Goal: Task Accomplishment & Management: Manage account settings

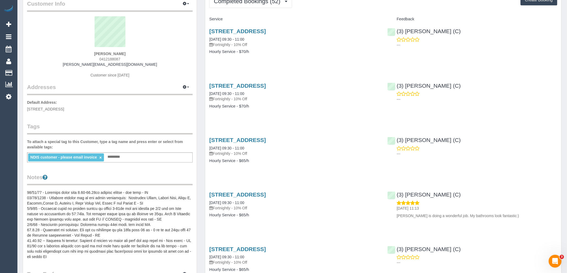
scroll to position [89, 0]
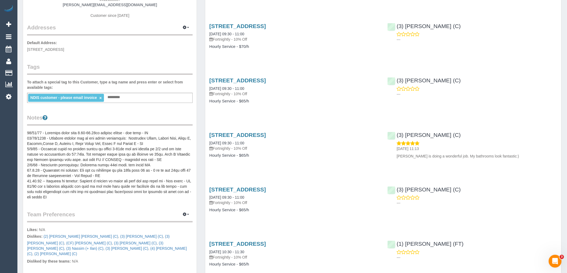
click at [114, 167] on pre at bounding box center [109, 165] width 165 height 70
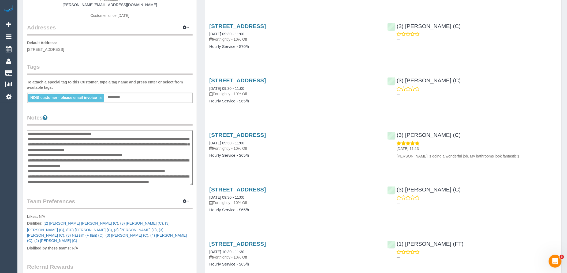
scroll to position [0, 0]
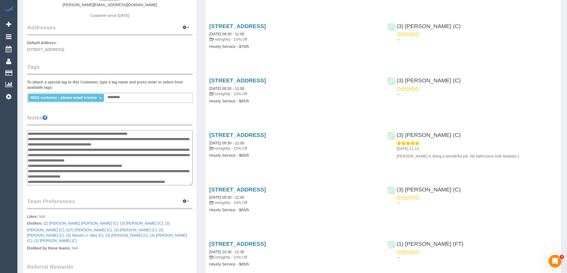
drag, startPoint x: 62, startPoint y: 181, endPoint x: 28, endPoint y: 133, distance: 58.2
click at [28, 133] on textarea at bounding box center [109, 157] width 165 height 55
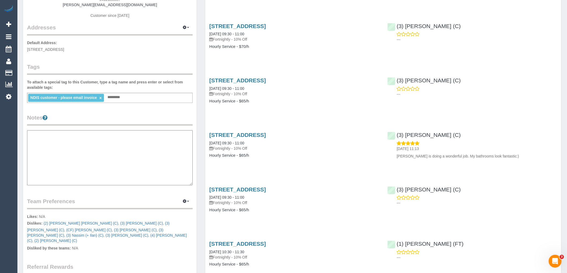
click at [80, 162] on textarea at bounding box center [109, 157] width 165 height 55
paste textarea "**********"
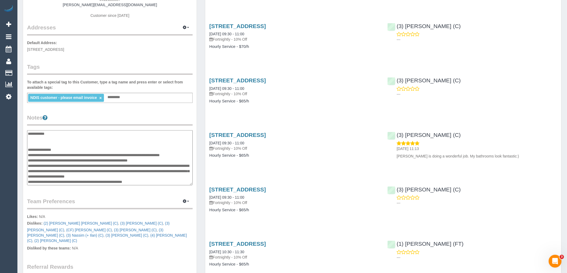
scroll to position [79, 0]
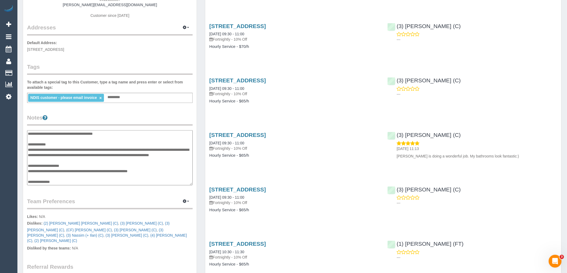
type textarea "**********"
click at [139, 116] on legend "Notes" at bounding box center [109, 120] width 165 height 12
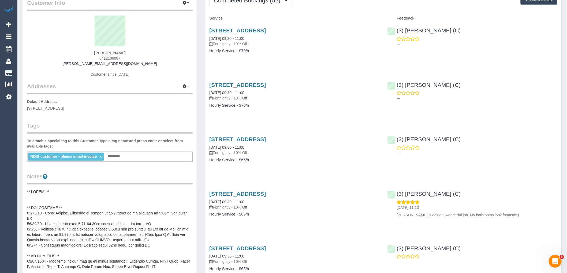
scroll to position [0, 0]
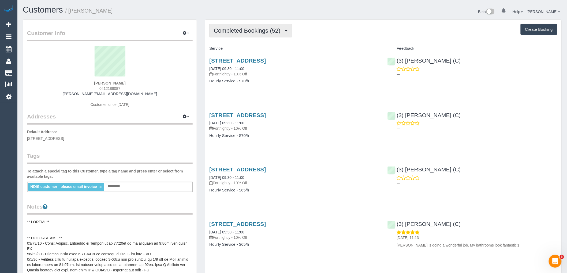
click at [259, 30] on span "Completed Bookings (52)" at bounding box center [248, 30] width 69 height 7
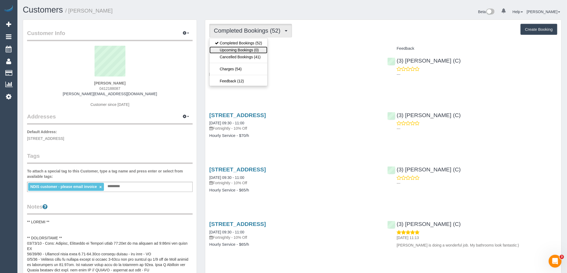
click at [259, 52] on link "Upcoming Bookings (0)" at bounding box center [238, 50] width 58 height 7
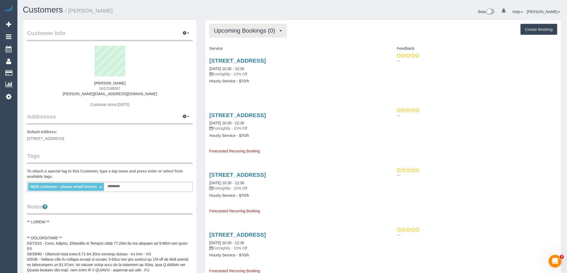
click at [252, 30] on span "Upcoming Bookings (0)" at bounding box center [246, 30] width 64 height 7
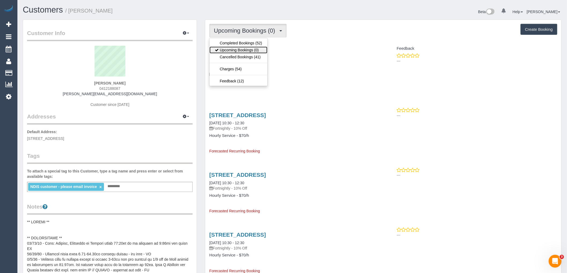
click at [251, 48] on link "Upcoming Bookings (0)" at bounding box center [238, 50] width 58 height 7
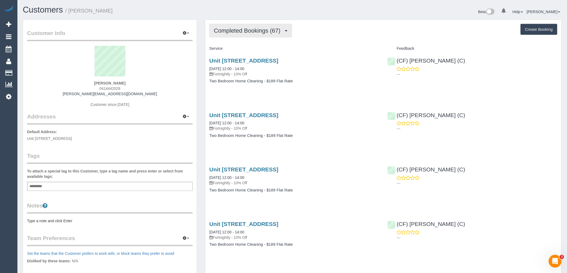
click at [258, 30] on span "Completed Bookings (67)" at bounding box center [248, 30] width 69 height 7
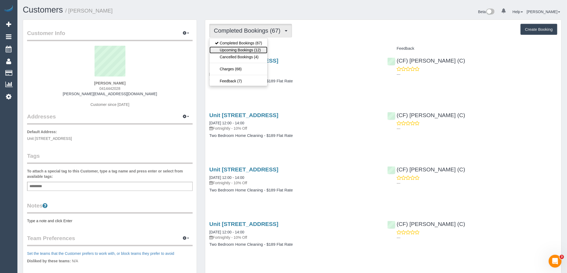
click at [263, 50] on link "Upcoming Bookings (12)" at bounding box center [238, 50] width 58 height 7
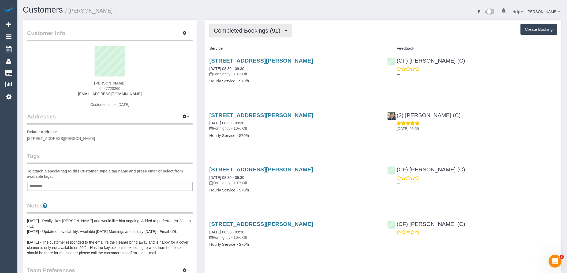
click at [259, 32] on span "Completed Bookings (91)" at bounding box center [248, 30] width 69 height 7
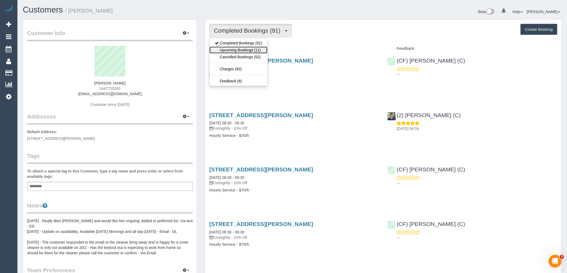
click at [254, 50] on link "Upcoming Bookings (11)" at bounding box center [238, 50] width 58 height 7
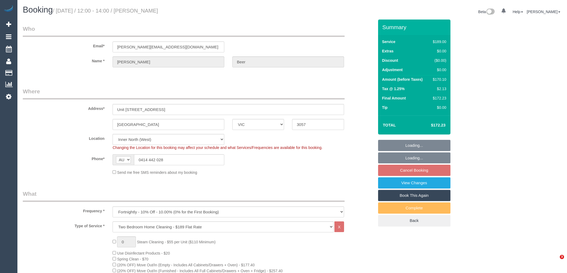
select select "VIC"
select select "number:28"
select select "number:14"
select select "number:21"
select select "number:22"
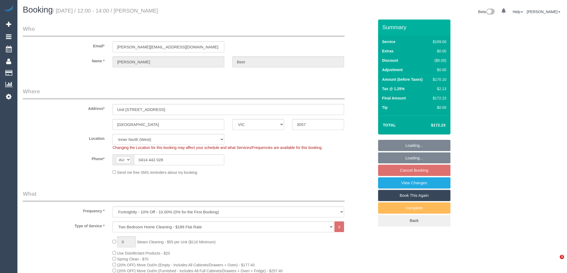
select select "number:34"
select select "number:26"
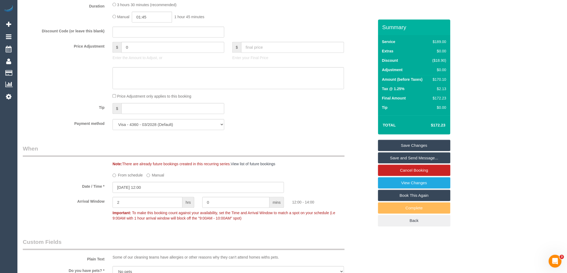
scroll to position [925, 0]
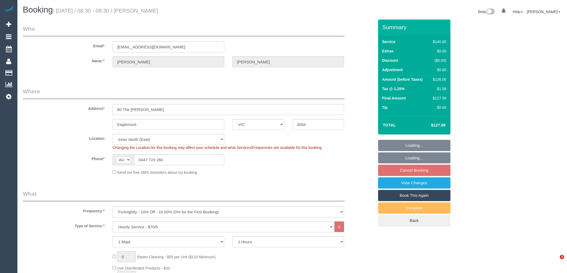
select select "VIC"
select select "number:32"
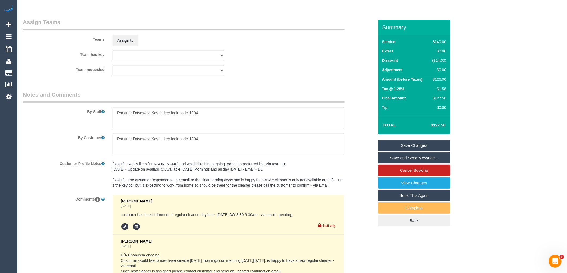
scroll to position [919, 0]
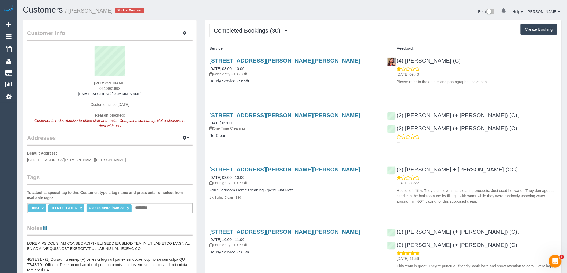
click at [157, 212] on div "DNM × DO NOT BOOK × Please send invoice × Add a tag" at bounding box center [109, 208] width 165 height 10
type input "**********"
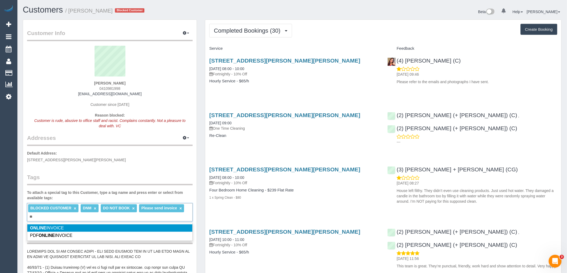
type input "*"
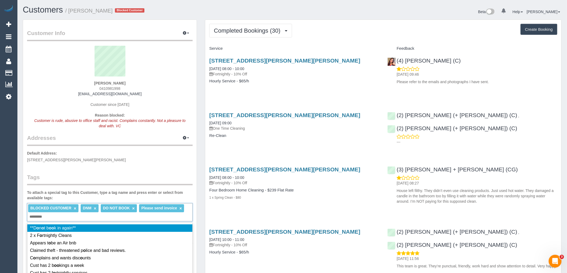
type input "*"
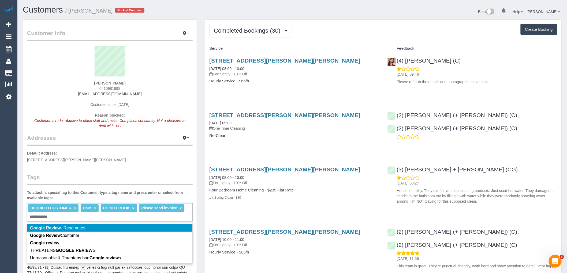
type input "**********"
click at [111, 179] on legend "Tags" at bounding box center [109, 179] width 165 height 12
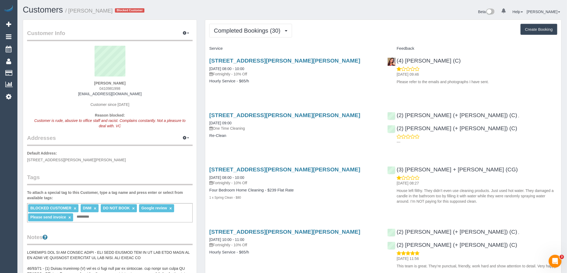
click at [323, 131] on p "One Time Cleaning" at bounding box center [294, 128] width 170 height 5
click at [181, 78] on sui-profile-pic at bounding box center [109, 63] width 157 height 35
drag, startPoint x: 156, startPoint y: 94, endPoint x: 73, endPoint y: 95, distance: 83.3
click at [73, 95] on div "Claire Phillips 0410981998 claire.phillips71@outlook.com Customer since 2019 Re…" at bounding box center [109, 90] width 165 height 88
copy link "claire.phillips71@outlook.com"
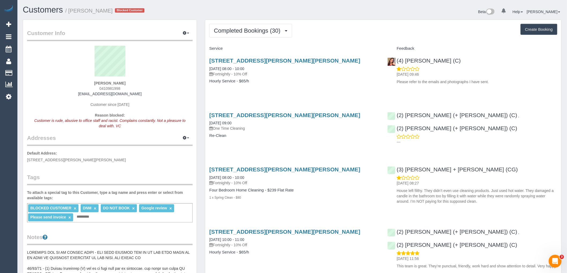
click at [119, 79] on sui-profile-pic at bounding box center [109, 63] width 157 height 35
drag, startPoint x: 133, startPoint y: 82, endPoint x: 77, endPoint y: 84, distance: 56.5
click at [77, 84] on div "Claire Phillips 0410981998 claire.phillips71@outlook.com Customer since 2019 Re…" at bounding box center [109, 90] width 165 height 88
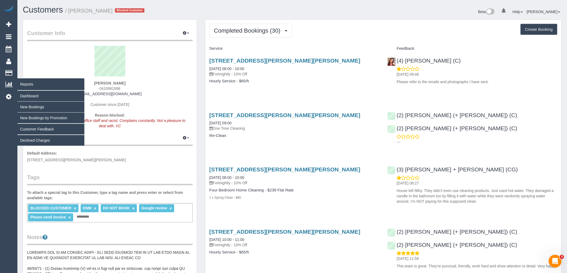
copy strong "Claire Phillips"
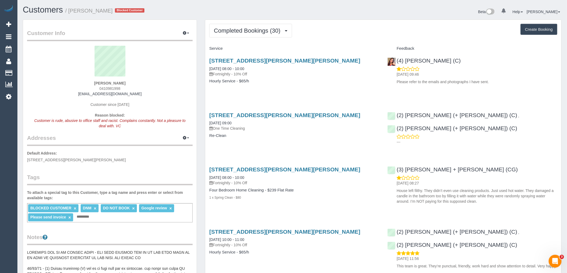
click at [171, 134] on legend "Addresses Manage Addresses Add New Address" at bounding box center [109, 99] width 165 height 94
click at [170, 157] on p "Default Address: 112 Harold Keys Dr, Narre Warren South, VIC 3805" at bounding box center [109, 157] width 165 height 12
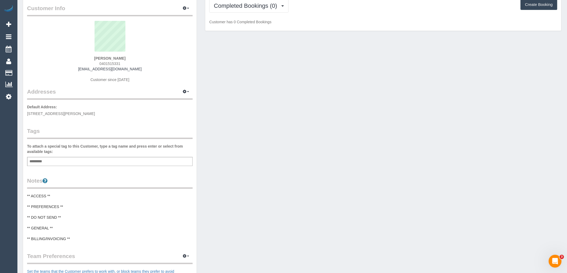
scroll to position [59, 0]
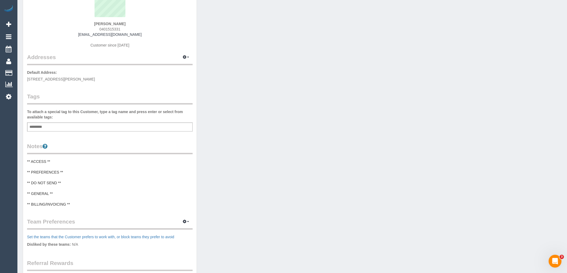
click at [65, 170] on pre "** ACCESS ** ** PREFERENCES ** ** DO NOT SEND ** ** GENERAL ** ** BILLING/INVOI…" at bounding box center [109, 183] width 165 height 48
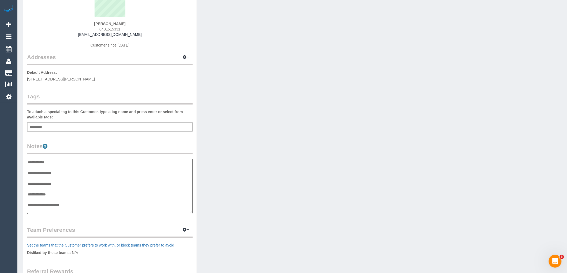
click at [70, 173] on textarea "**********" at bounding box center [109, 186] width 165 height 55
type textarea "**********"
click at [269, 152] on div "Customer Info Edit Contact Info Send Message Email Preferences Special Sales Ta…" at bounding box center [292, 159] width 546 height 399
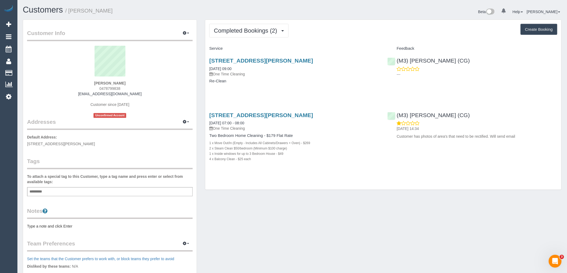
click at [281, 24] on div "Completed Bookings (2) Completed Bookings (2) Upcoming Bookings (0) Cancelled B…" at bounding box center [383, 105] width 356 height 170
click at [264, 29] on span "Completed Bookings (2)" at bounding box center [247, 30] width 66 height 7
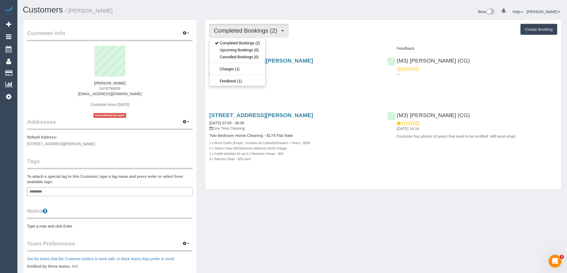
click at [344, 41] on div "Completed Bookings (2) Completed Bookings (2) Upcoming Bookings (0) Cancelled B…" at bounding box center [383, 105] width 356 height 170
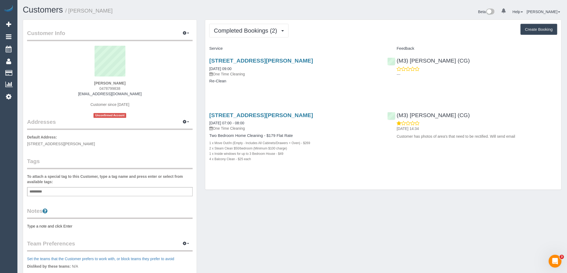
drag, startPoint x: 127, startPoint y: 87, endPoint x: 89, endPoint y: 87, distance: 37.8
click at [89, 87] on div "Ash Gotti 0478799838 ash.gotti@hotmail.com Customer since 2023 Unconfirmed Acco…" at bounding box center [109, 82] width 165 height 72
copy span "0478799838"
click at [164, 81] on div "Ash Gotti 0478799838 ash.gotti@hotmail.com Customer since 2023 Unconfirmed Acco…" at bounding box center [109, 82] width 165 height 72
drag, startPoint x: 130, startPoint y: 81, endPoint x: 87, endPoint y: 81, distance: 43.4
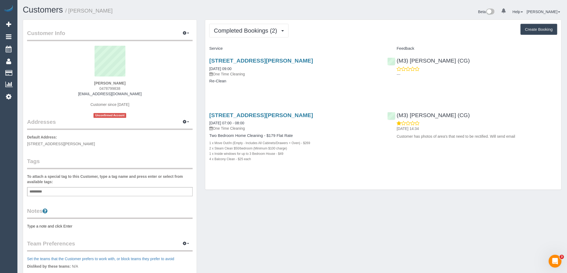
click at [87, 81] on div "Ash Gotti 0478799838 ash.gotti@hotmail.com Customer since 2023 Unconfirmed Acco…" at bounding box center [109, 82] width 165 height 72
copy strong "Ash Gotti"
click at [144, 84] on div "Ash Gotti 0478799838 ash.gotti@hotmail.com Customer since 2023 Unconfirmed Acco…" at bounding box center [109, 82] width 165 height 72
click at [130, 85] on div "Ash Gotti 0478799838 ash.gotti@hotmail.com Customer since 2023 Unconfirmed Acco…" at bounding box center [109, 82] width 165 height 72
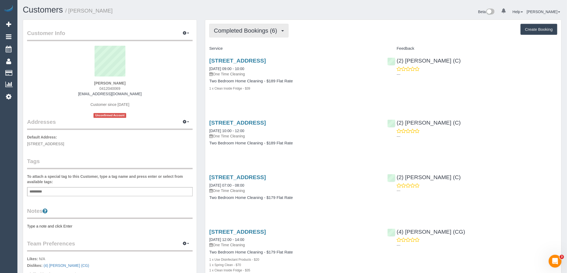
click at [257, 32] on span "Completed Bookings (6)" at bounding box center [247, 30] width 66 height 7
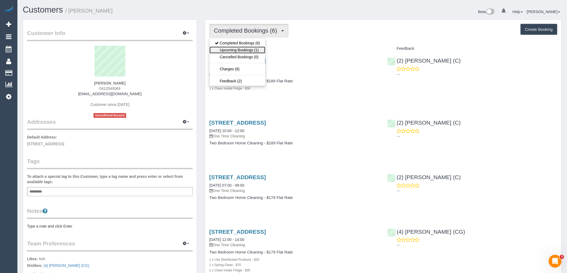
click at [254, 50] on link "Upcoming Bookings (1)" at bounding box center [237, 50] width 56 height 7
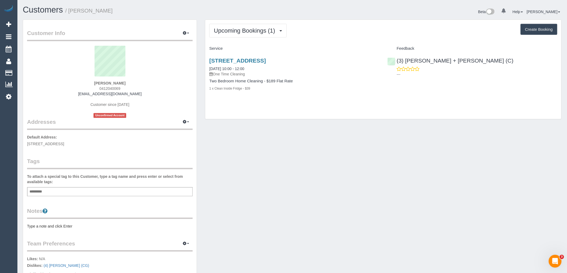
drag, startPoint x: 141, startPoint y: 82, endPoint x: 63, endPoint y: 83, distance: 77.9
click at [64, 83] on div "Agok Martin Majier 0412040069 missmartinmajier@gmail.com Customer since 2024 Un…" at bounding box center [109, 82] width 165 height 72
copy strong "Agok Martin Majier"
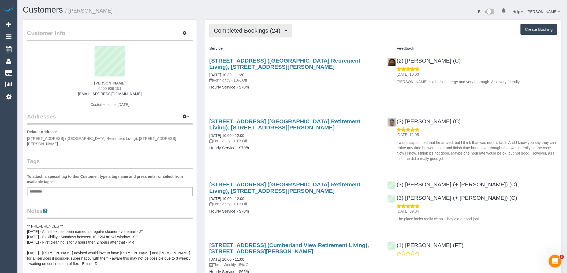
click at [252, 34] on button "Completed Bookings (24)" at bounding box center [250, 31] width 82 height 14
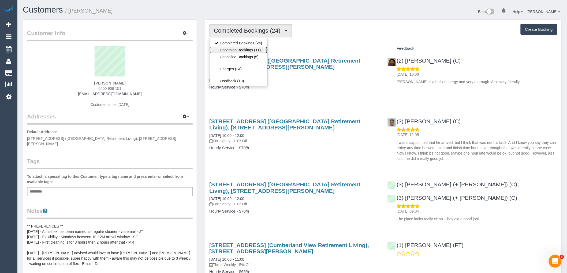
click at [251, 52] on link "Upcoming Bookings (11)" at bounding box center [238, 50] width 58 height 7
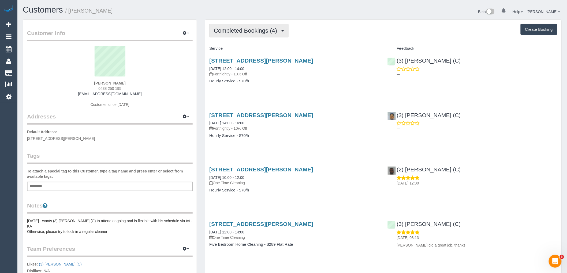
click at [259, 33] on span "Completed Bookings (4)" at bounding box center [247, 30] width 66 height 7
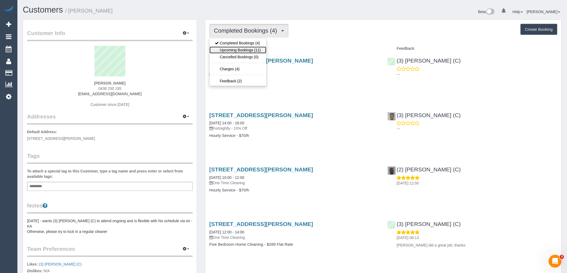
click at [258, 49] on link "Upcoming Bookings (11)" at bounding box center [237, 50] width 56 height 7
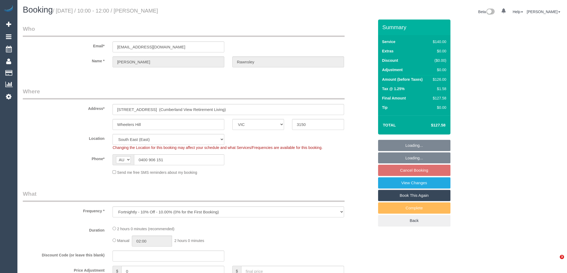
select select "VIC"
select select "string:stripe-pm_1RdQKR2GScqysDRV6IchxJnf"
select select "object:1354"
select select "number:28"
select select "number:14"
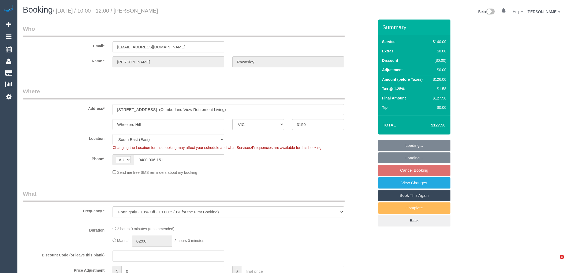
select select "number:19"
select select "number:25"
select select "number:33"
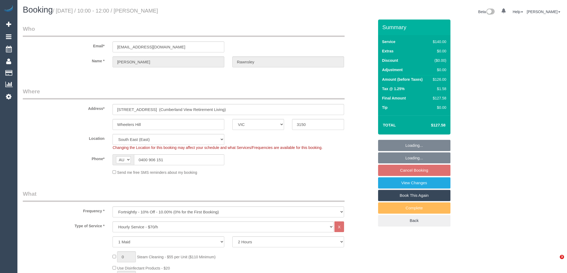
select select "spot1"
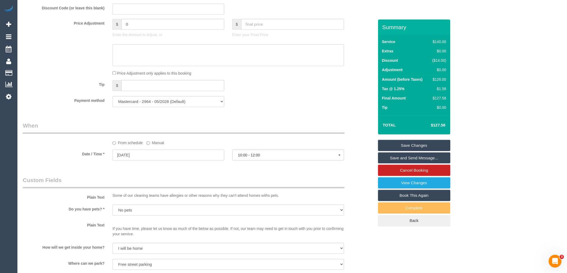
scroll to position [654, 0]
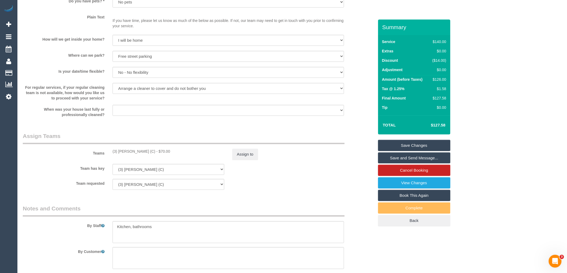
drag, startPoint x: 154, startPoint y: 154, endPoint x: 110, endPoint y: 154, distance: 43.6
click at [110, 154] on div "(3) Abhishek Nagure (C) - $70.00" at bounding box center [168, 151] width 120 height 5
copy div "(3) [PERSON_NAME] (C)"
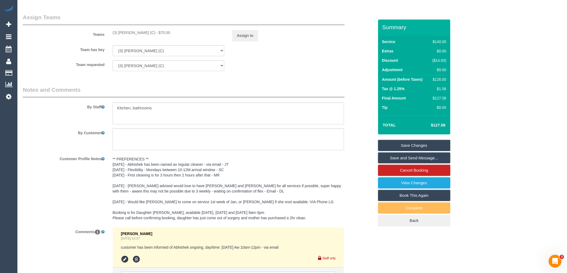
scroll to position [835, 0]
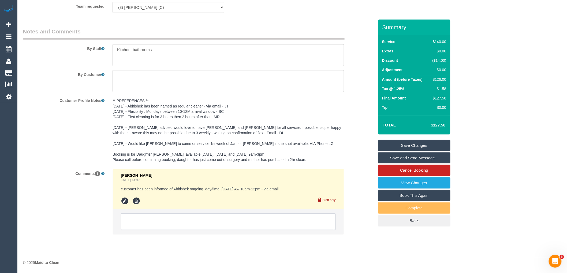
click at [172, 223] on textarea at bounding box center [228, 222] width 215 height 17
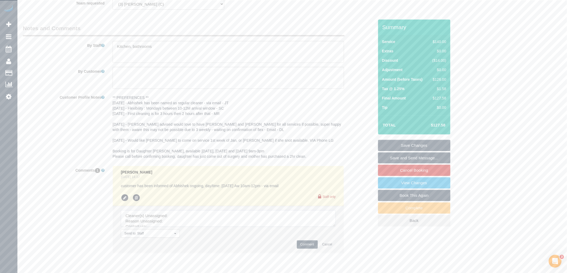
click at [177, 218] on textarea at bounding box center [228, 218] width 215 height 17
paste textarea "(3) [PERSON_NAME] (C)"
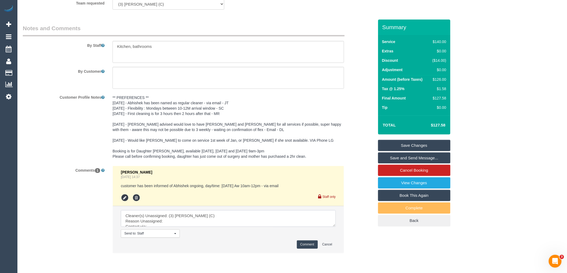
drag, startPoint x: 334, startPoint y: 229, endPoint x: 319, endPoint y: 261, distance: 35.5
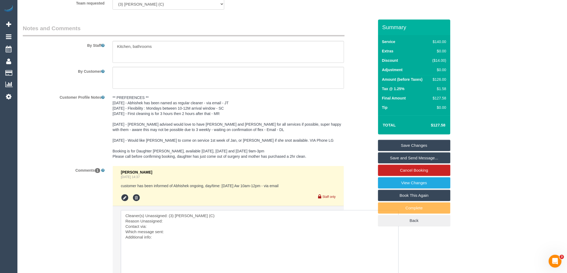
click at [221, 222] on textarea at bounding box center [260, 246] width 278 height 73
drag, startPoint x: 162, startPoint y: 240, endPoint x: 120, endPoint y: 213, distance: 50.4
click at [120, 213] on li "Send to: Staff Nothing selected Send to: Staff Send to: Customer Send to: Team …" at bounding box center [228, 257] width 231 height 103
click at [165, 230] on textarea at bounding box center [260, 246] width 278 height 73
click at [146, 230] on textarea at bounding box center [260, 246] width 278 height 73
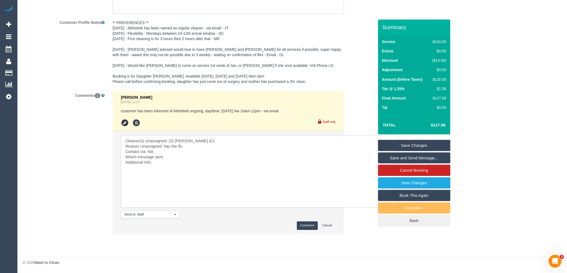
type textarea "Cleaner(s) Unassigned: (3) Abhishek Nagure (C) Reason Unassigned: has the flu C…"
click at [305, 223] on button "Comment" at bounding box center [307, 226] width 21 height 8
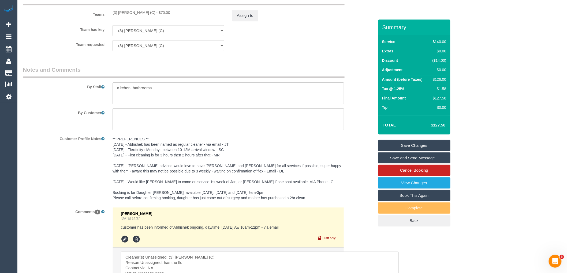
scroll to position [734, 0]
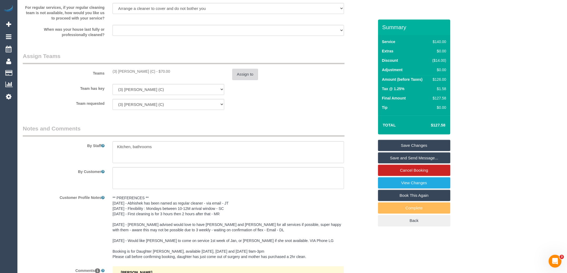
click at [248, 79] on button "Assign to" at bounding box center [245, 74] width 26 height 11
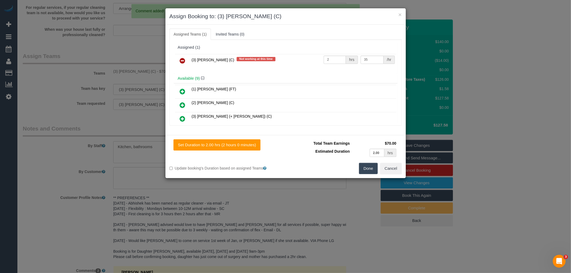
click at [183, 61] on icon at bounding box center [183, 61] width 6 height 6
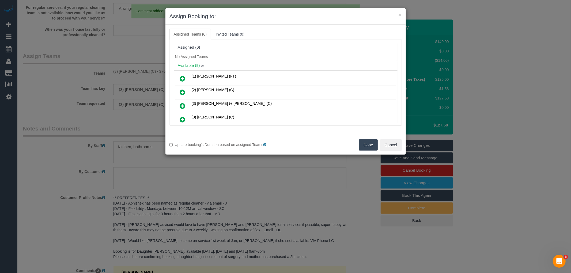
click at [367, 149] on button "Done" at bounding box center [368, 144] width 19 height 11
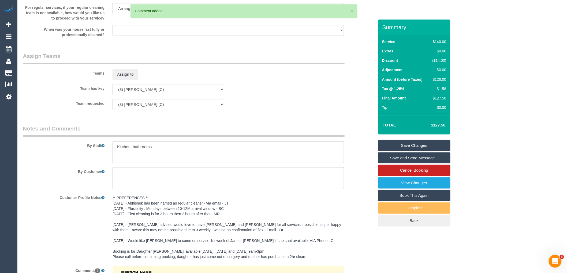
click at [422, 146] on link "Save Changes" at bounding box center [414, 145] width 72 height 11
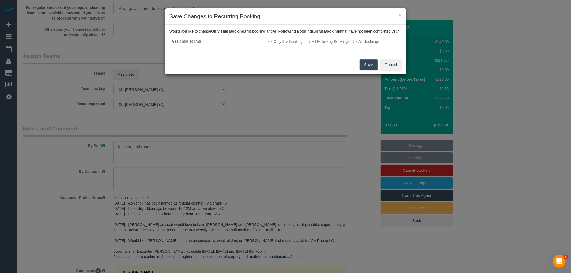
click at [366, 70] on button "Save" at bounding box center [369, 64] width 18 height 11
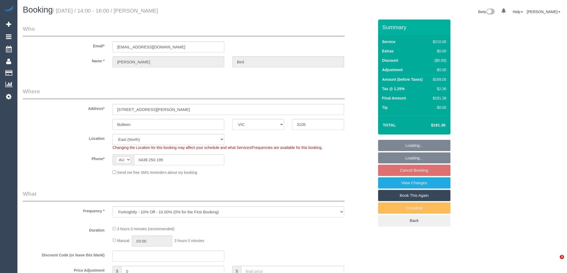
select select "VIC"
select select "string:stripe-pm_1Rjrxk2GScqysDRVyrP7zwSh"
select select "object:681"
select select "180"
select select "number:27"
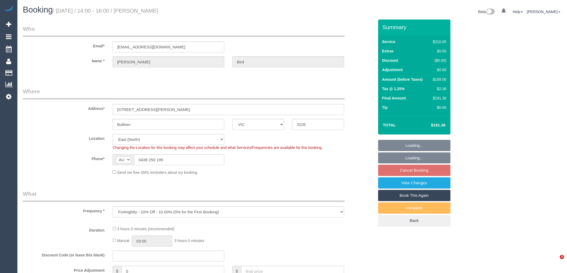
select select "number:14"
select select "number:19"
select select "number:22"
select select "number:35"
select select "number:12"
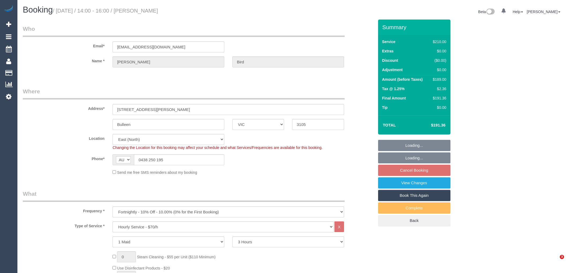
select select "spot1"
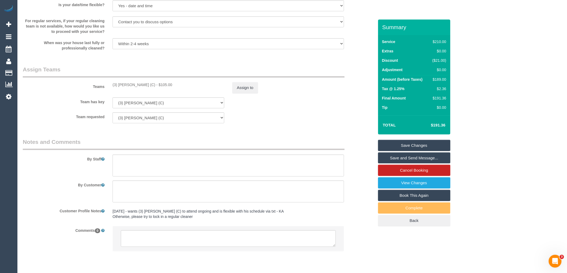
scroll to position [741, 0]
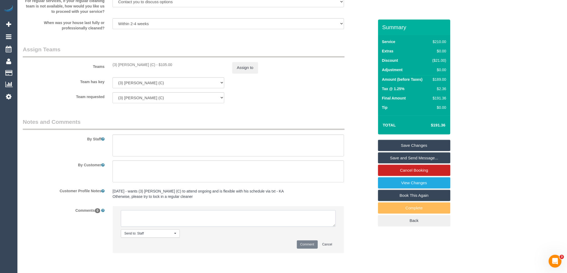
click at [175, 225] on textarea at bounding box center [228, 218] width 215 height 17
paste textarea "Cleaner(s) Unassigned: (3) Abhishek Nagure (C) Reason Unassigned: has the flu C…"
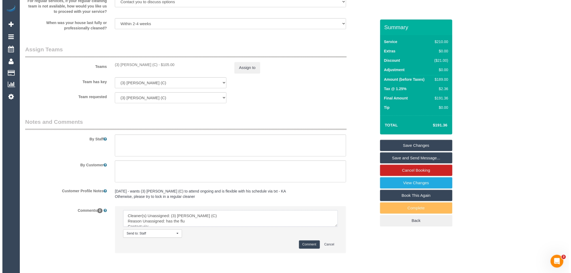
scroll to position [13, 0]
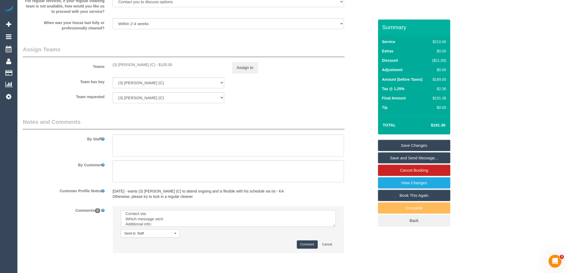
click at [152, 217] on textarea at bounding box center [228, 218] width 215 height 17
click at [176, 224] on textarea at bounding box center [228, 218] width 215 height 17
type textarea "Cleaner(s) Unassigned: (3) Abhishek Nagure (C) Reason Unassigned: has the flu C…"
click at [316, 247] on button "Comment" at bounding box center [307, 245] width 21 height 8
click at [251, 71] on button "Assign to" at bounding box center [245, 67] width 26 height 11
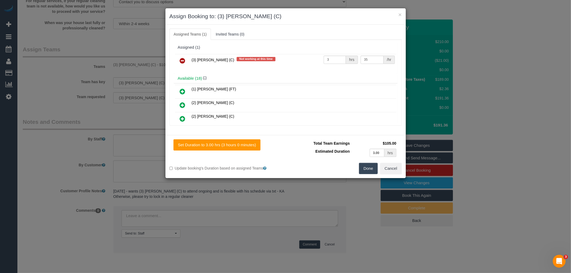
scroll to position [0, 0]
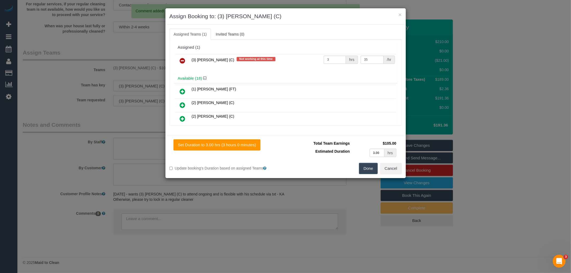
click at [176, 61] on td at bounding box center [182, 61] width 15 height 14
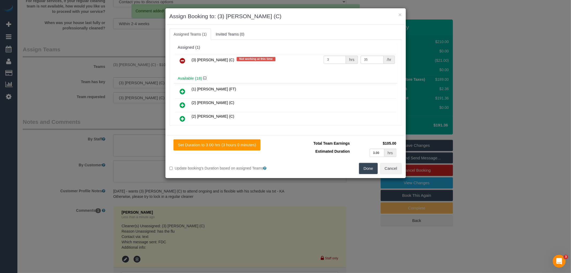
click at [187, 62] on link at bounding box center [182, 61] width 13 height 11
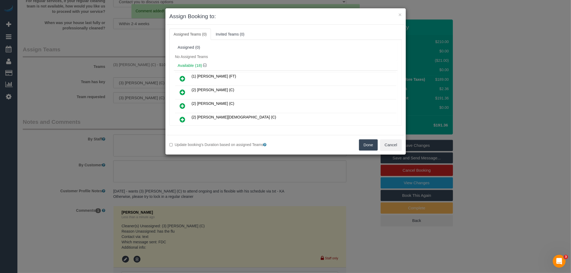
click at [367, 143] on button "Done" at bounding box center [368, 144] width 19 height 11
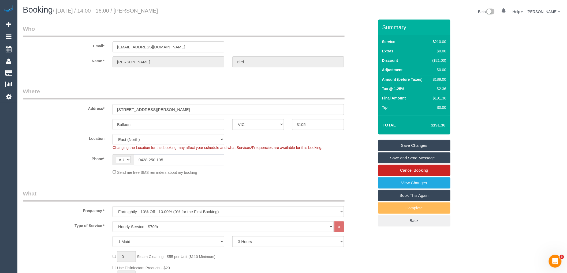
drag, startPoint x: 176, startPoint y: 162, endPoint x: 106, endPoint y: 158, distance: 69.7
click at [106, 158] on div "Phone* AF AL DZ AD AO AI AQ AG AR AM AW AU AT AZ BS BH BD BB BY BE BZ BJ BM BT …" at bounding box center [198, 159] width 359 height 11
click at [432, 145] on link "Save Changes" at bounding box center [414, 145] width 72 height 11
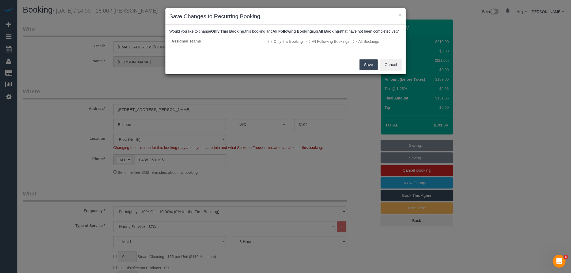
click at [369, 66] on button "Save" at bounding box center [369, 64] width 18 height 11
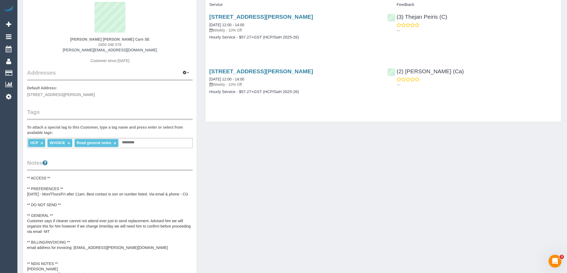
scroll to position [59, 0]
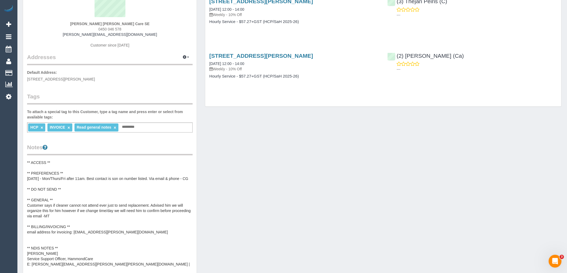
click at [35, 163] on pre "** ACCESS ** ** PREFERENCES ** [DATE] - Mon/Thurs/Fri after 11am. Best contact …" at bounding box center [109, 213] width 165 height 107
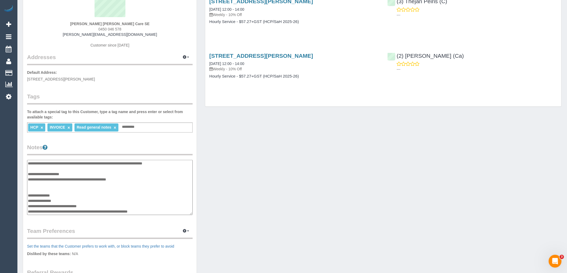
scroll to position [0, 0]
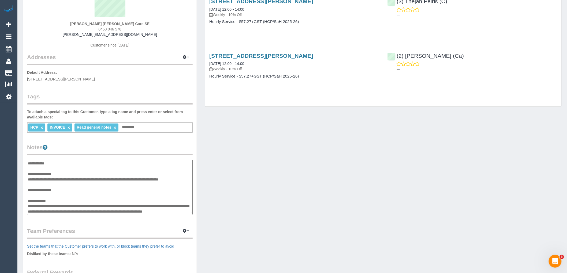
click at [29, 162] on textarea "**********" at bounding box center [109, 187] width 165 height 55
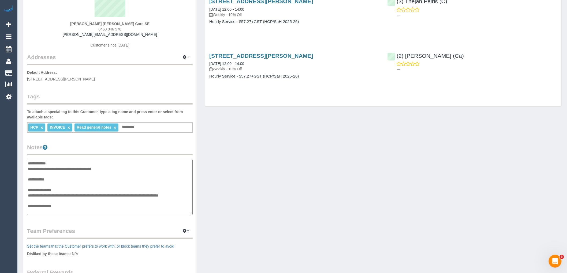
click at [125, 167] on textarea "**********" at bounding box center [109, 187] width 165 height 55
paste textarea "**********"
click at [106, 174] on textarea "**********" at bounding box center [109, 187] width 165 height 55
paste textarea "**********"
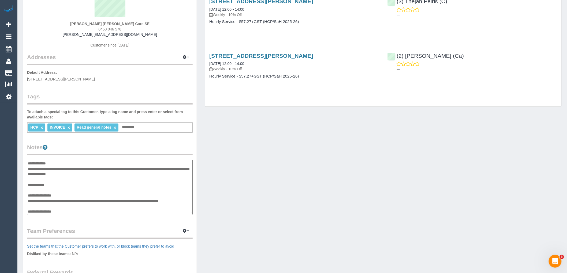
type textarea "**********"
click at [122, 149] on legend "Notes" at bounding box center [109, 150] width 165 height 12
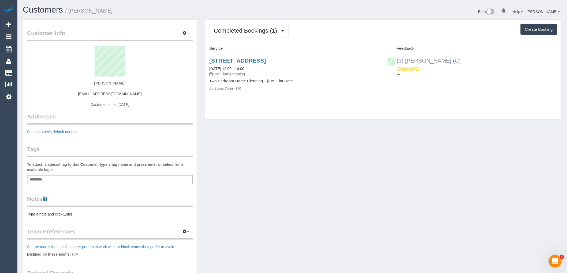
drag, startPoint x: 484, startPoint y: 61, endPoint x: 396, endPoint y: 60, distance: 87.8
click at [396, 60] on div "(3) Sewmina De Silva (C) ---" at bounding box center [472, 66] width 178 height 26
copy link "(3) [PERSON_NAME] (C)"
drag, startPoint x: 128, startPoint y: 83, endPoint x: 79, endPoint y: 85, distance: 49.3
click at [87, 83] on div "Anais Wood anaiswood92@gmail.com Customer since 2025" at bounding box center [109, 79] width 165 height 67
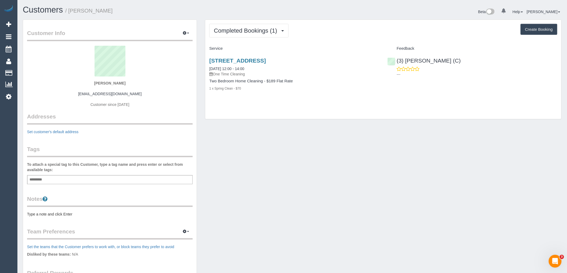
copy strong "Anais Wood"
drag, startPoint x: 349, startPoint y: 62, endPoint x: 207, endPoint y: 62, distance: 142.2
click at [207, 62] on div "308/41 Bank Street, South Melbourne, VIC 3205 09/08/2025 12:00 - 14:00 One Time…" at bounding box center [294, 77] width 178 height 49
copy link "308/41 Bank Street, South Melbourne, VIC 3205"
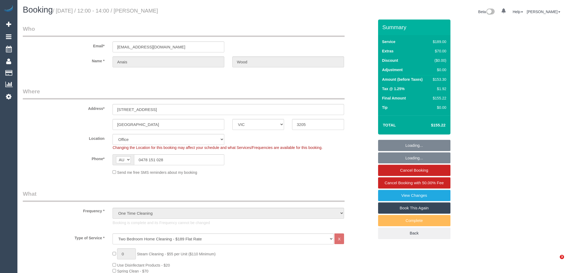
select select "VIC"
select select "number:27"
select select "number:14"
select select "number:19"
select select "number:24"
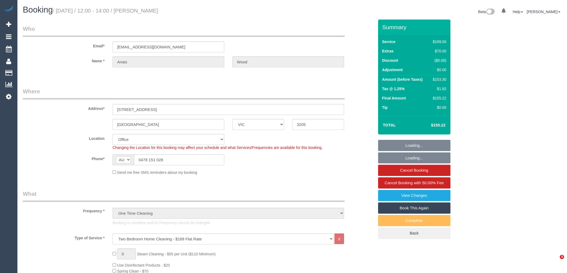
select select "number:26"
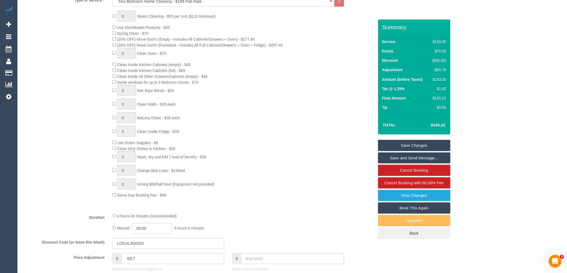
scroll to position [446, 0]
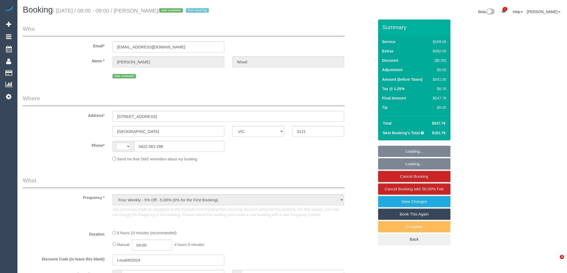
select select "VIC"
select select "number:28"
select select "number:17"
select select "number:21"
select select "number:22"
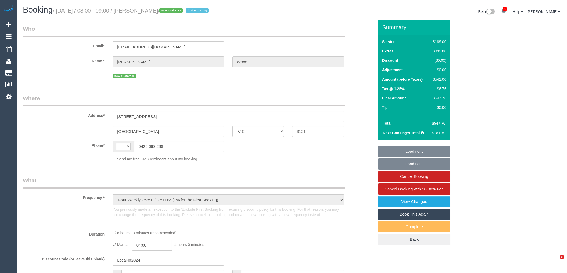
select select "number:33"
select select "number:26"
select select "string:AU"
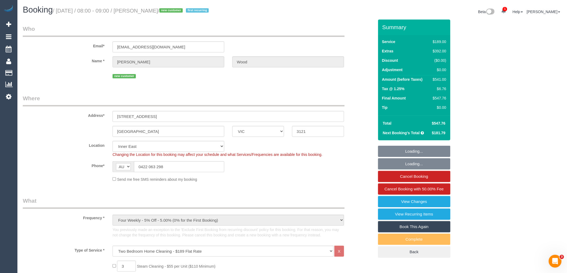
select select "object:1441"
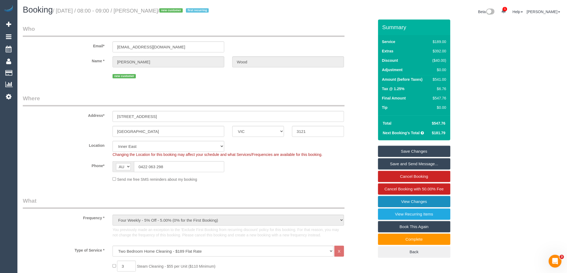
click at [419, 199] on link "View Changes" at bounding box center [414, 201] width 72 height 11
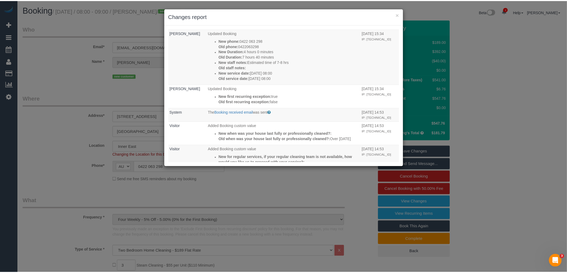
scroll to position [116, 0]
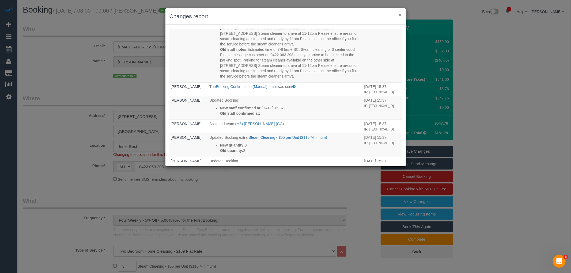
click at [400, 15] on button "×" at bounding box center [399, 15] width 3 height 6
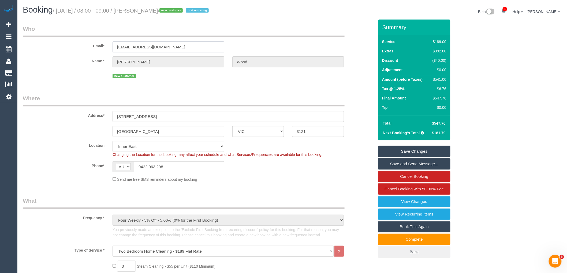
drag, startPoint x: 193, startPoint y: 44, endPoint x: 42, endPoint y: 56, distance: 151.2
click at [52, 42] on div "Email* [EMAIL_ADDRESS][DOMAIN_NAME]" at bounding box center [198, 39] width 359 height 28
